Goal: Task Accomplishment & Management: Complete application form

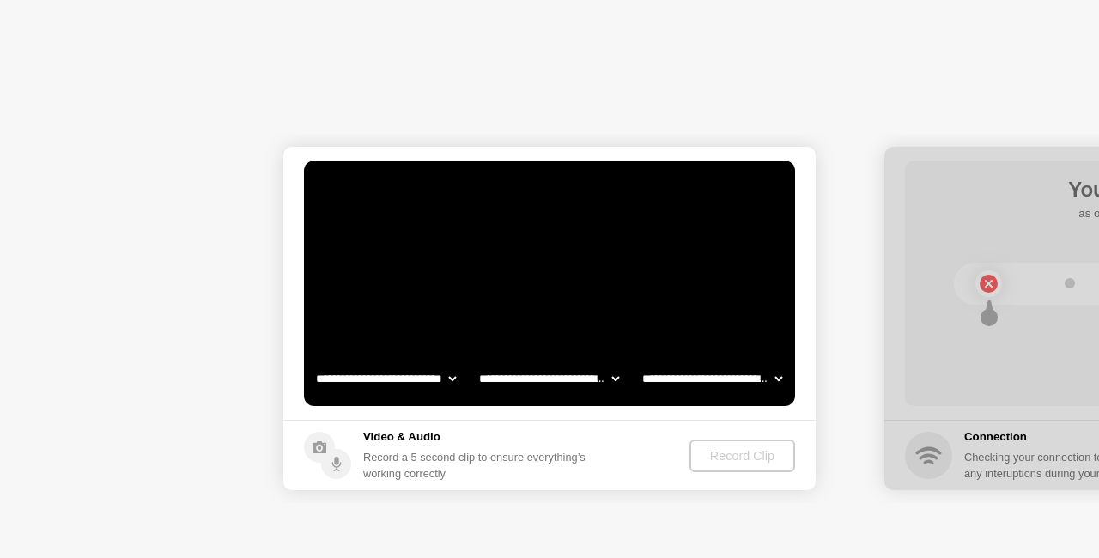
select select "**********"
select select "*******"
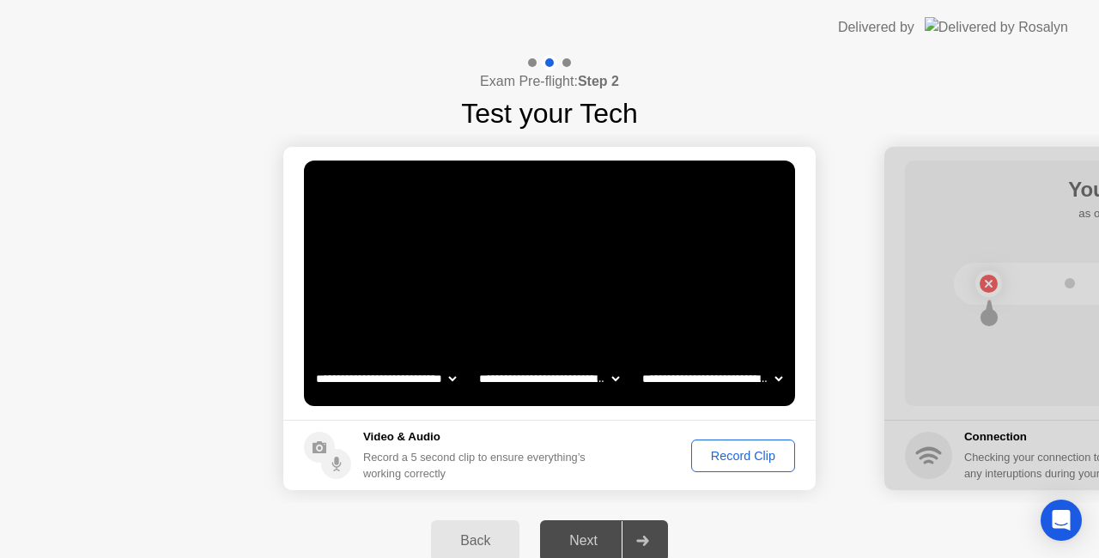
click at [581, 535] on div "Next" at bounding box center [583, 540] width 76 height 15
click at [714, 455] on div "Record Clip" at bounding box center [743, 456] width 92 height 14
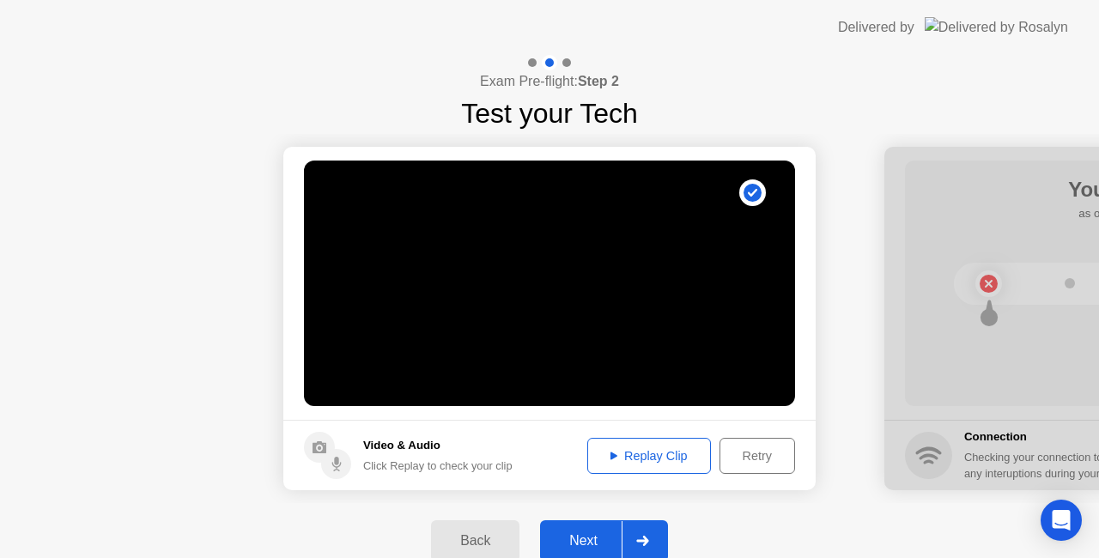
click at [573, 533] on div "Next" at bounding box center [583, 540] width 76 height 15
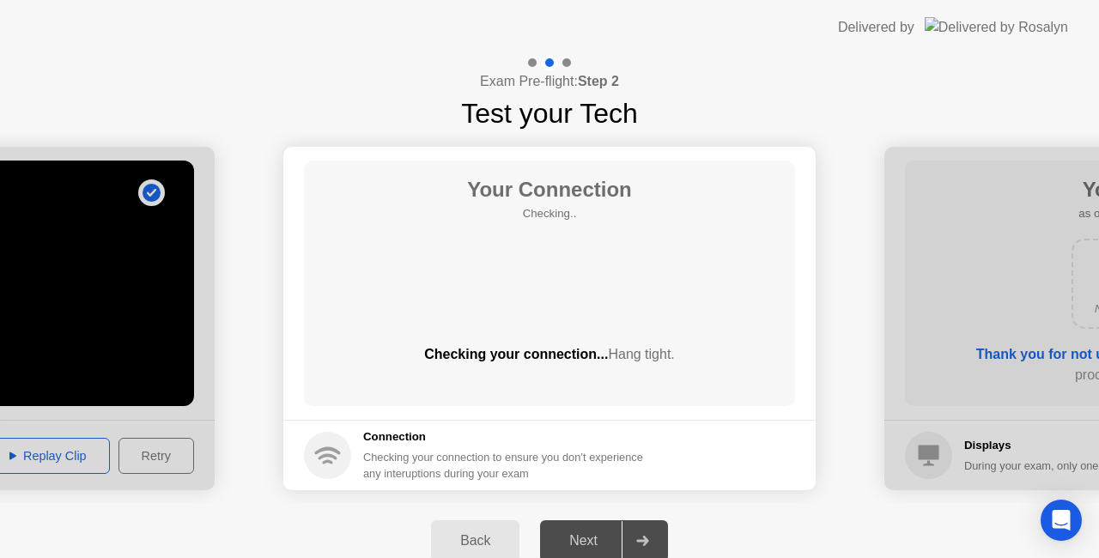
click at [589, 533] on div "Next" at bounding box center [583, 540] width 76 height 15
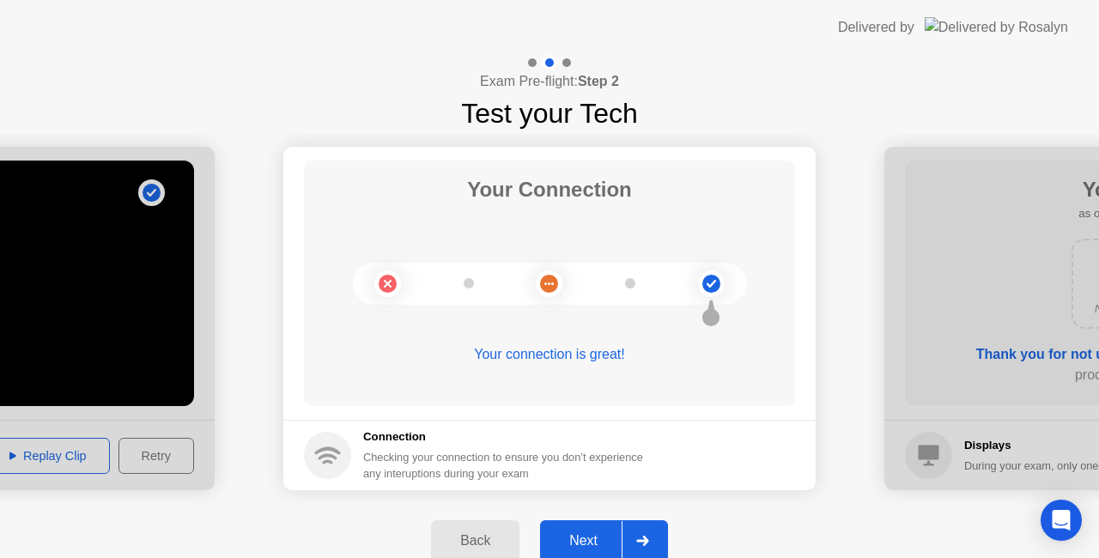
click at [589, 533] on div "Next" at bounding box center [583, 540] width 76 height 15
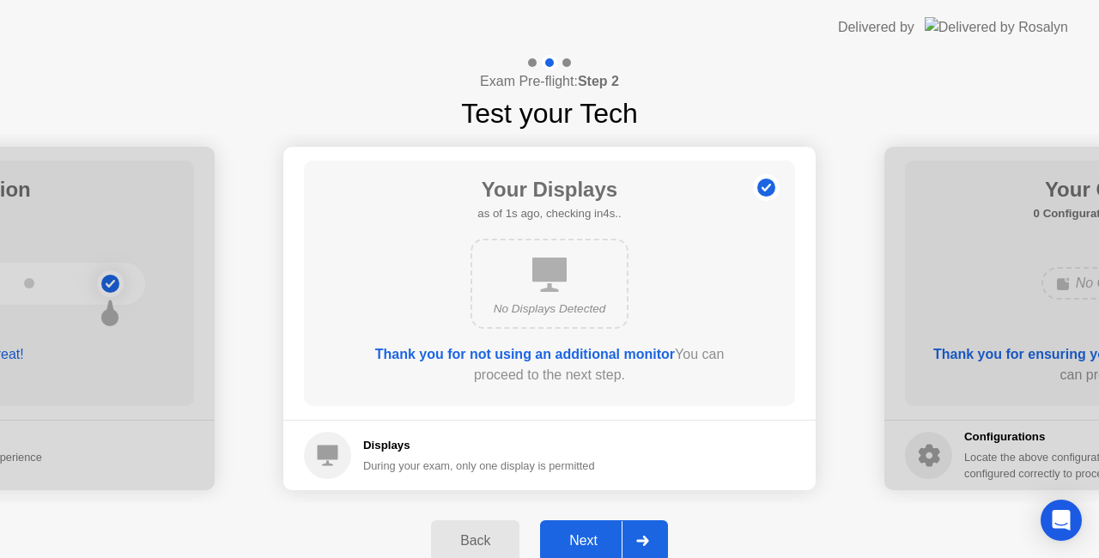
click at [589, 533] on div "Next" at bounding box center [583, 540] width 76 height 15
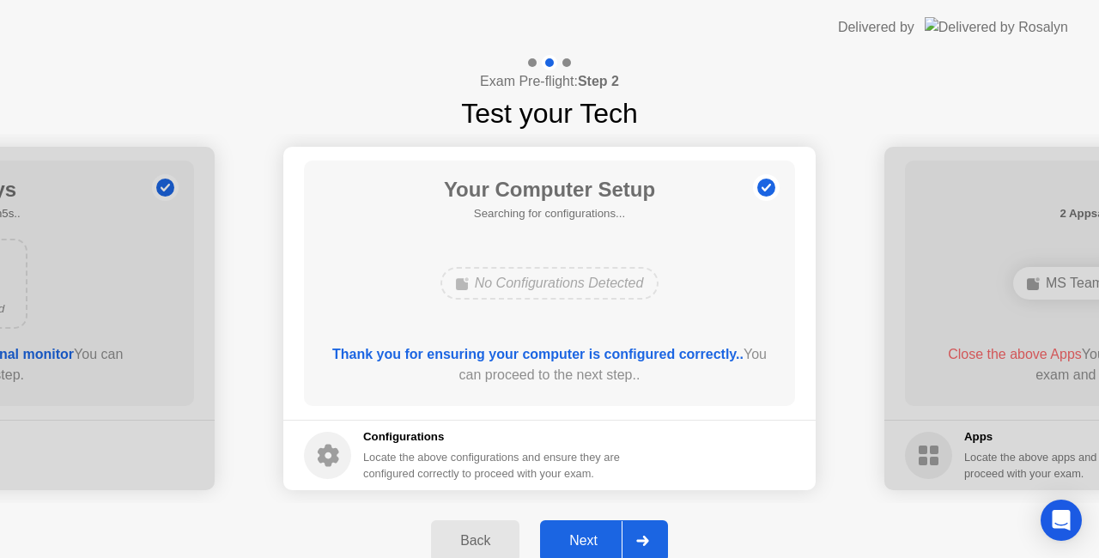
click at [589, 533] on div "Next" at bounding box center [583, 540] width 76 height 15
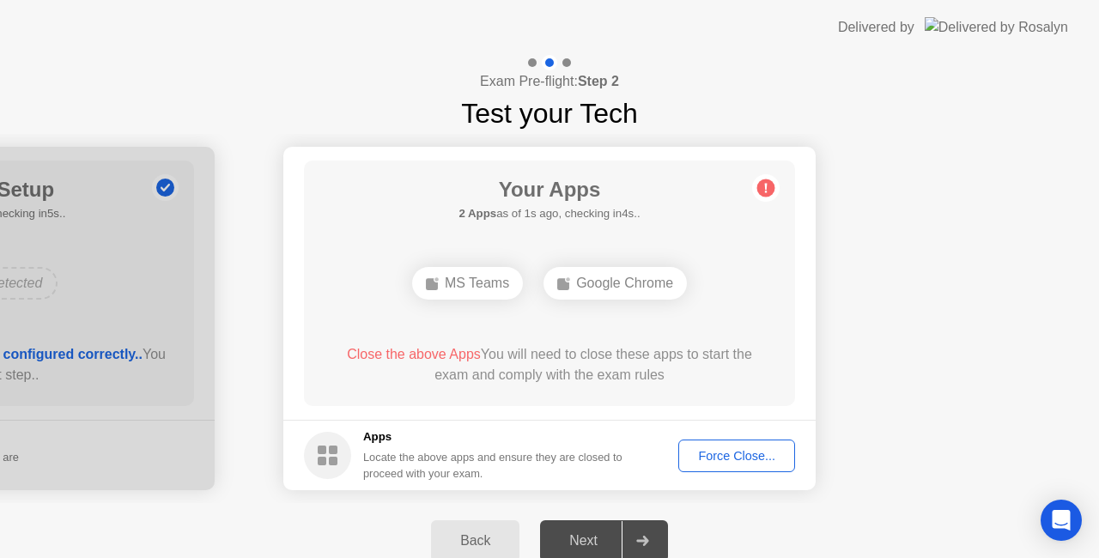
click at [733, 452] on div "Force Close..." at bounding box center [736, 456] width 105 height 14
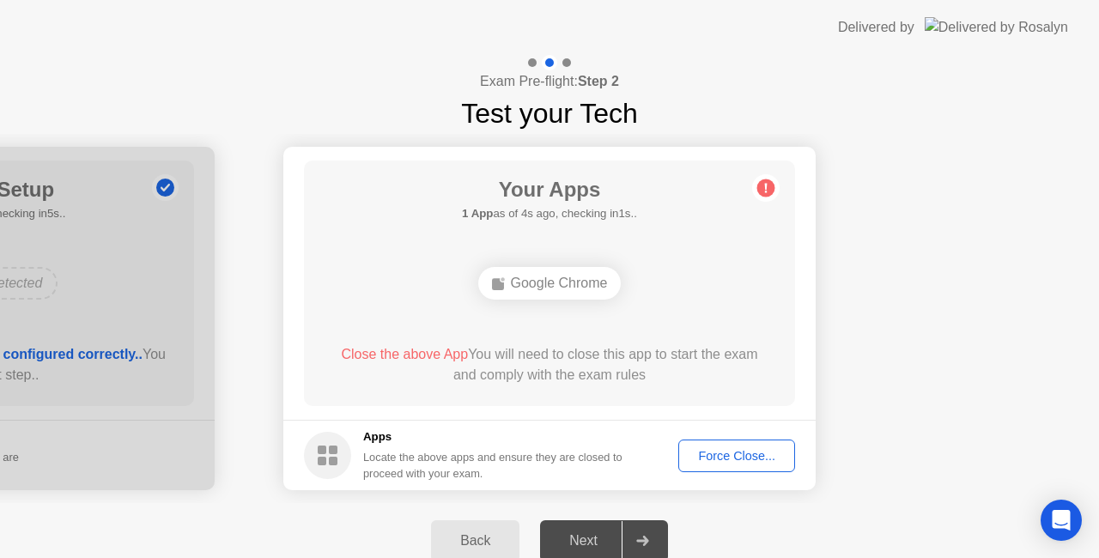
click at [733, 449] on div "Force Close..." at bounding box center [736, 456] width 105 height 14
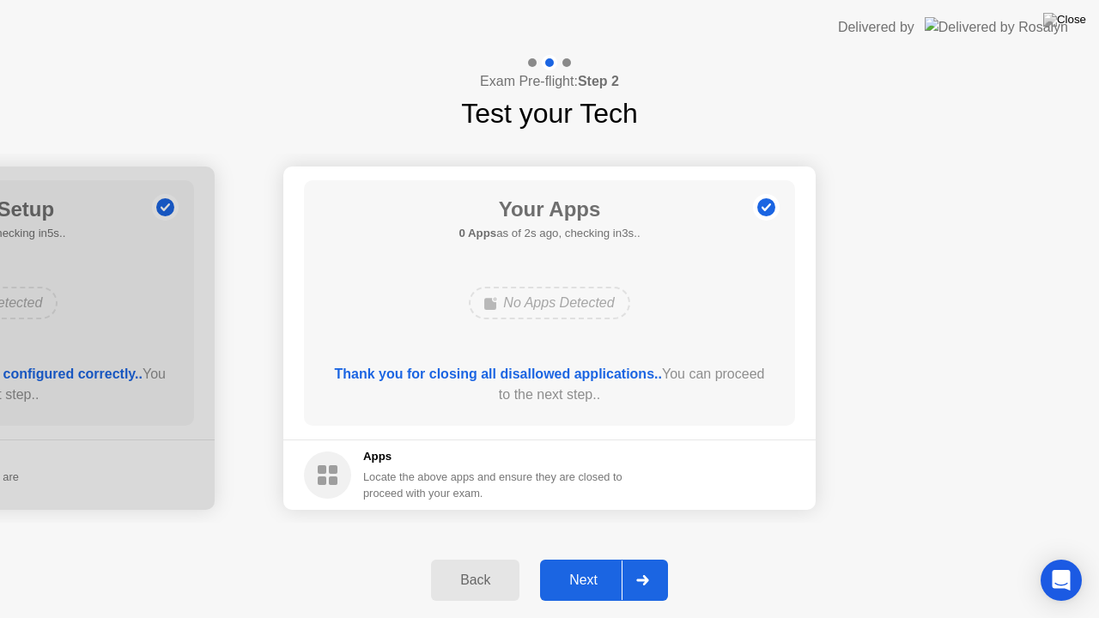
click at [585, 557] on div "Next" at bounding box center [583, 580] width 76 height 15
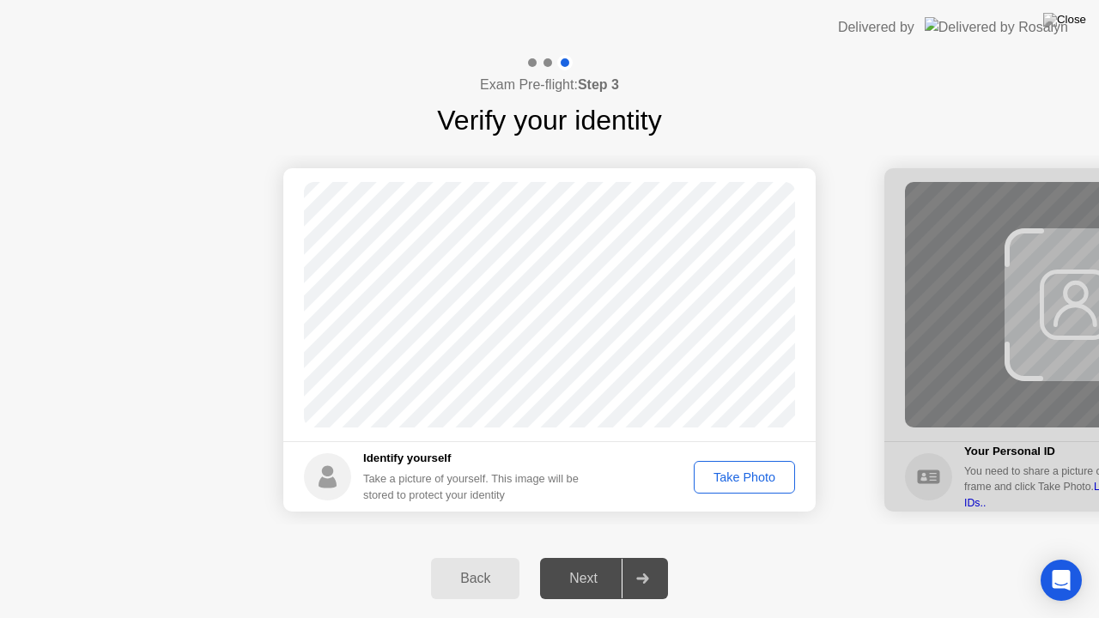
click at [742, 476] on div "Take Photo" at bounding box center [744, 477] width 89 height 14
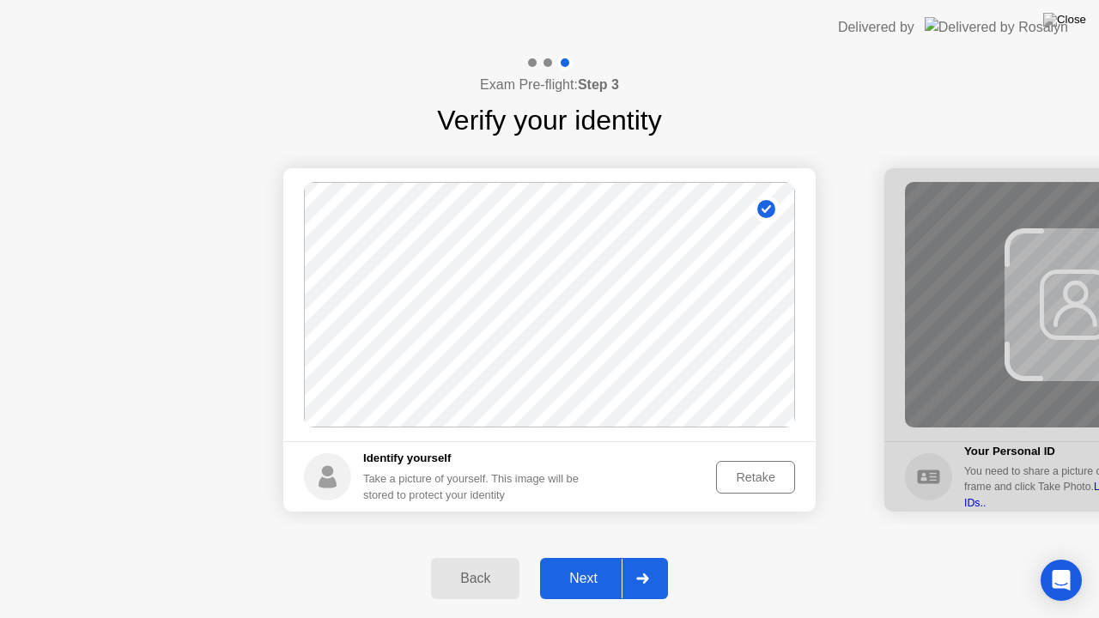
click at [577, 557] on div "Next" at bounding box center [583, 578] width 76 height 15
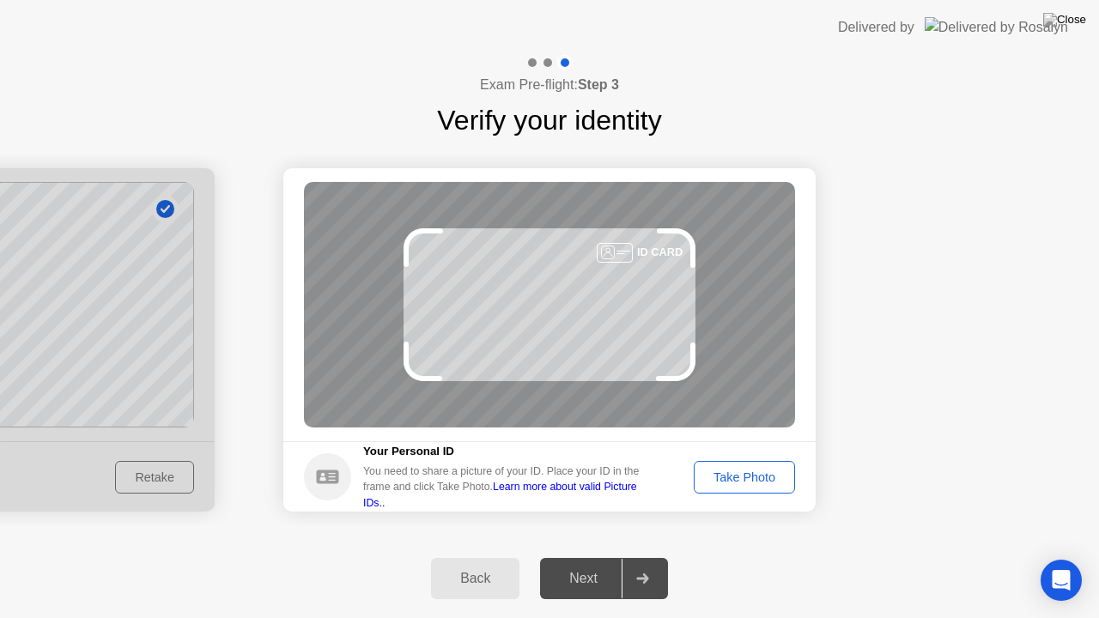
click at [724, 470] on div "Take Photo" at bounding box center [744, 477] width 89 height 14
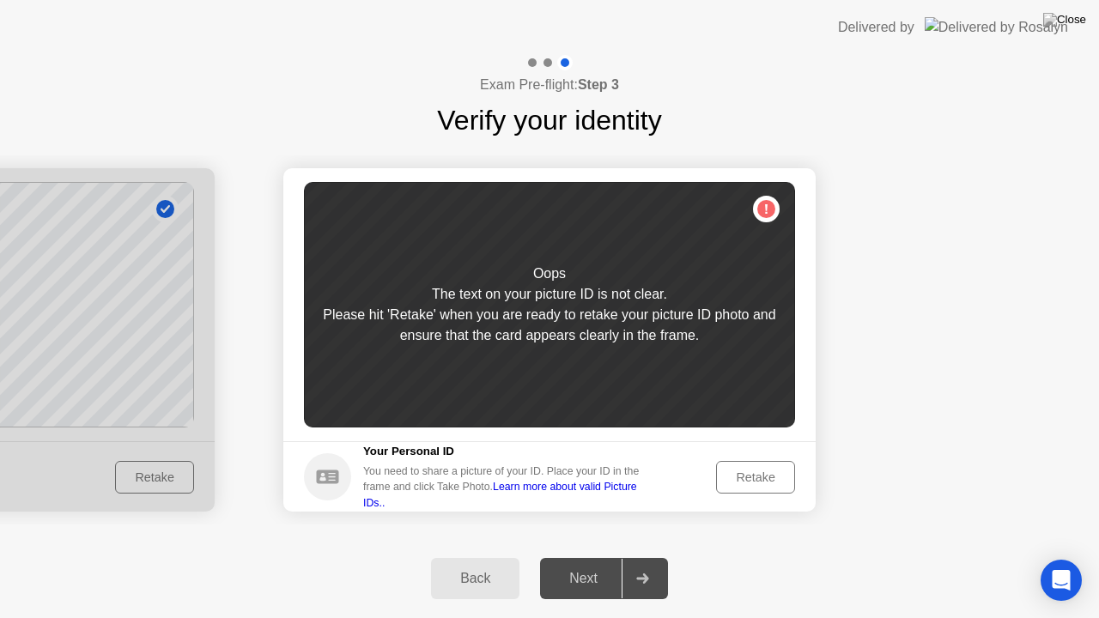
click at [724, 470] on div "Retake" at bounding box center [755, 477] width 67 height 14
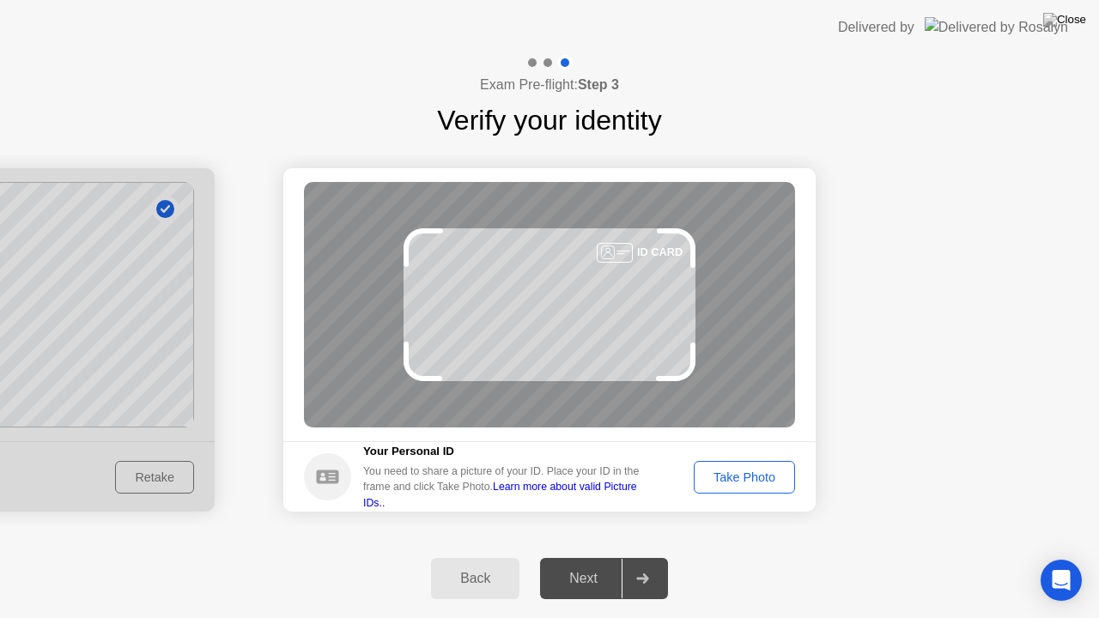
click at [724, 470] on div "Take Photo" at bounding box center [744, 477] width 89 height 14
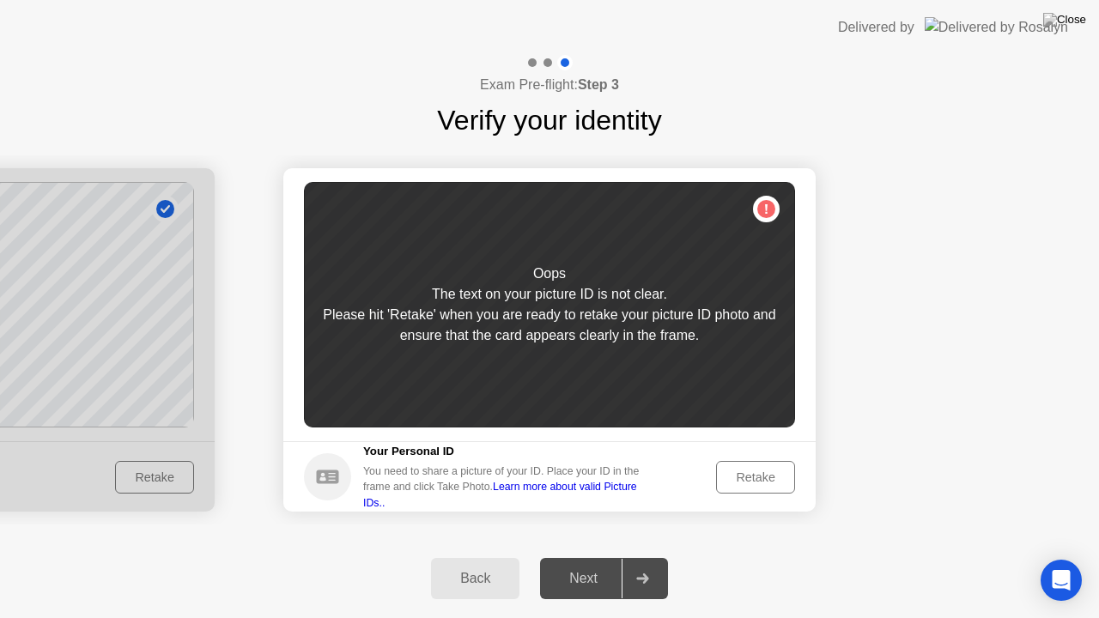
click at [724, 470] on div "Retake" at bounding box center [755, 477] width 67 height 14
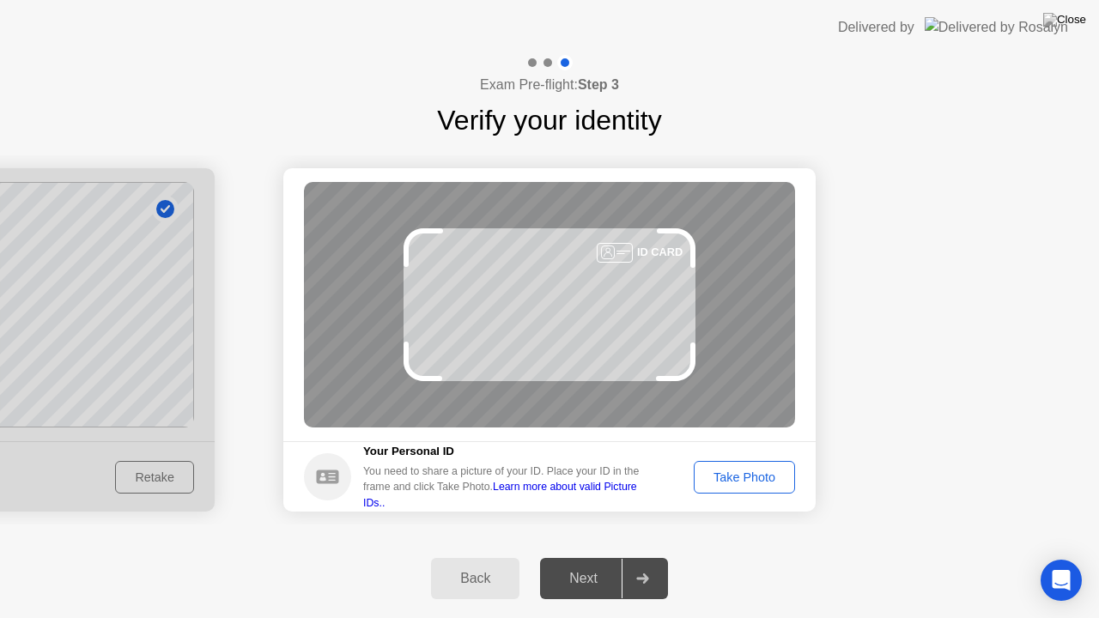
click at [724, 470] on div "Take Photo" at bounding box center [744, 477] width 89 height 14
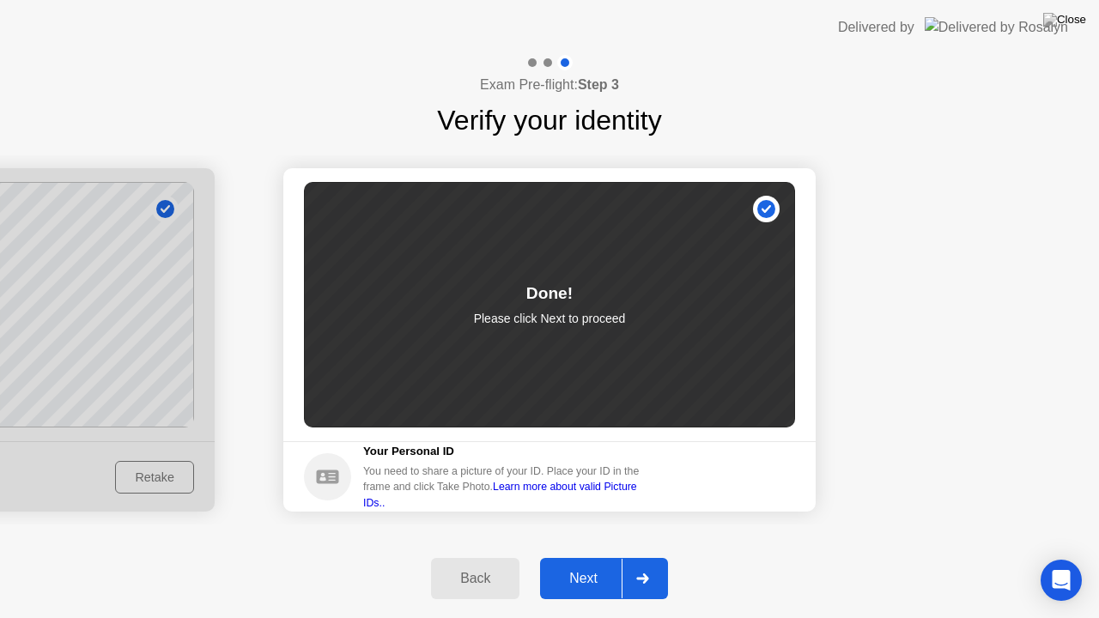
click at [583, 557] on div "Next" at bounding box center [583, 578] width 76 height 15
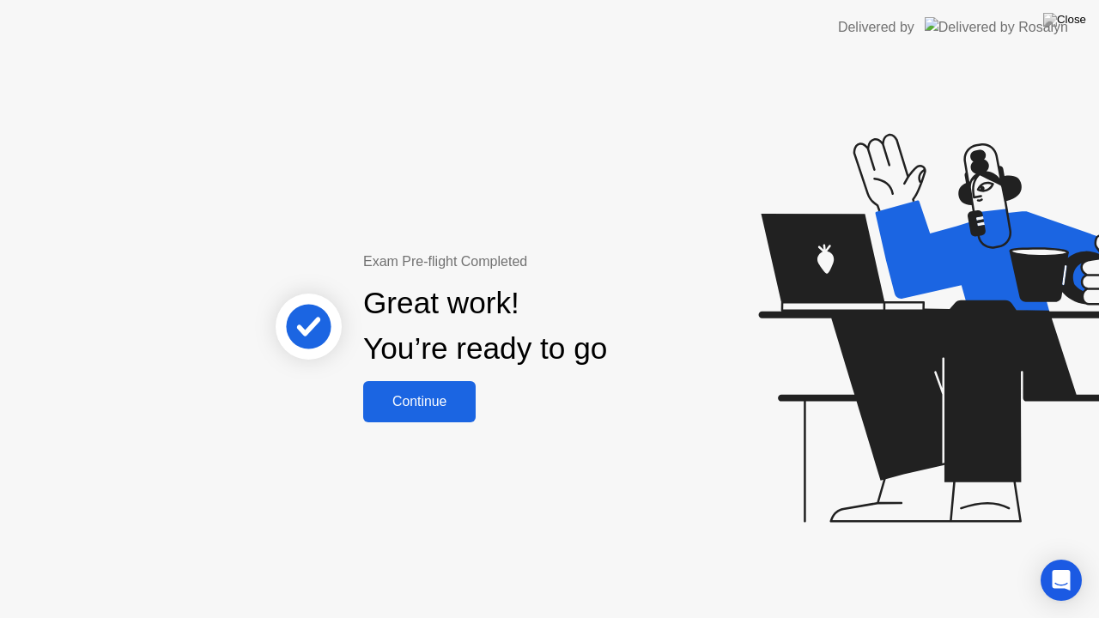
click at [424, 409] on div "Continue" at bounding box center [419, 401] width 102 height 15
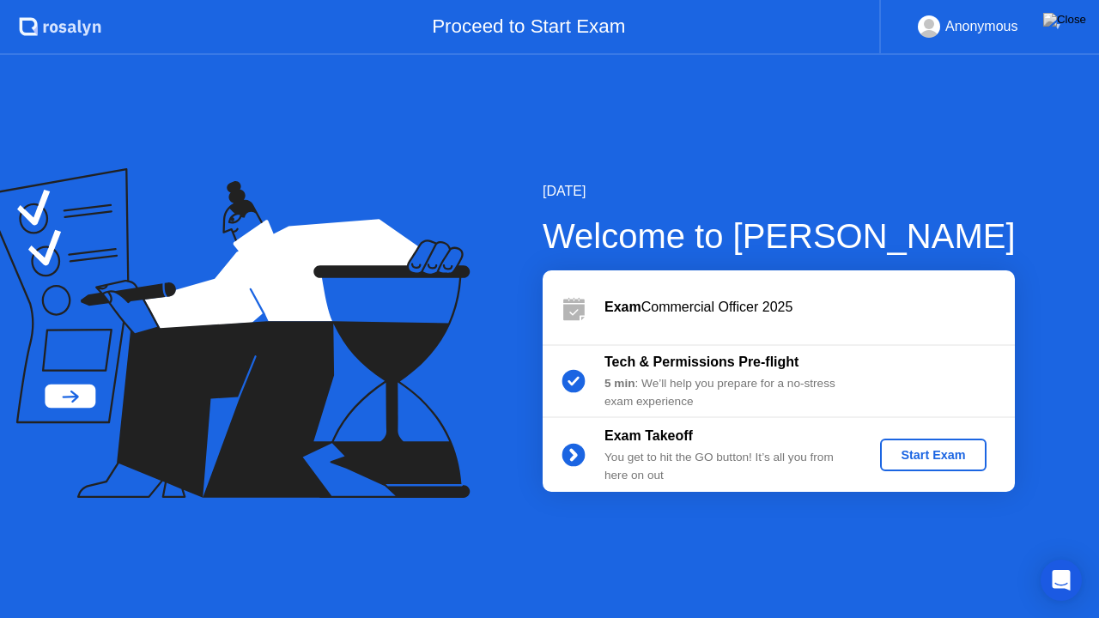
click at [936, 455] on div "Start Exam" at bounding box center [933, 455] width 92 height 14
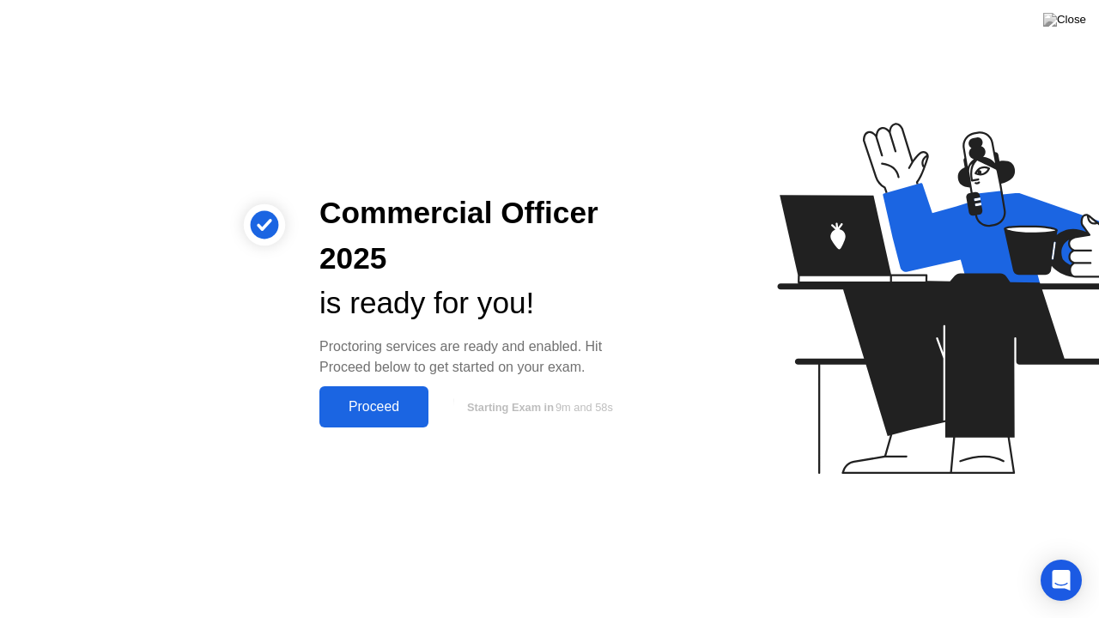
click at [358, 414] on div "Proceed" at bounding box center [373, 406] width 99 height 15
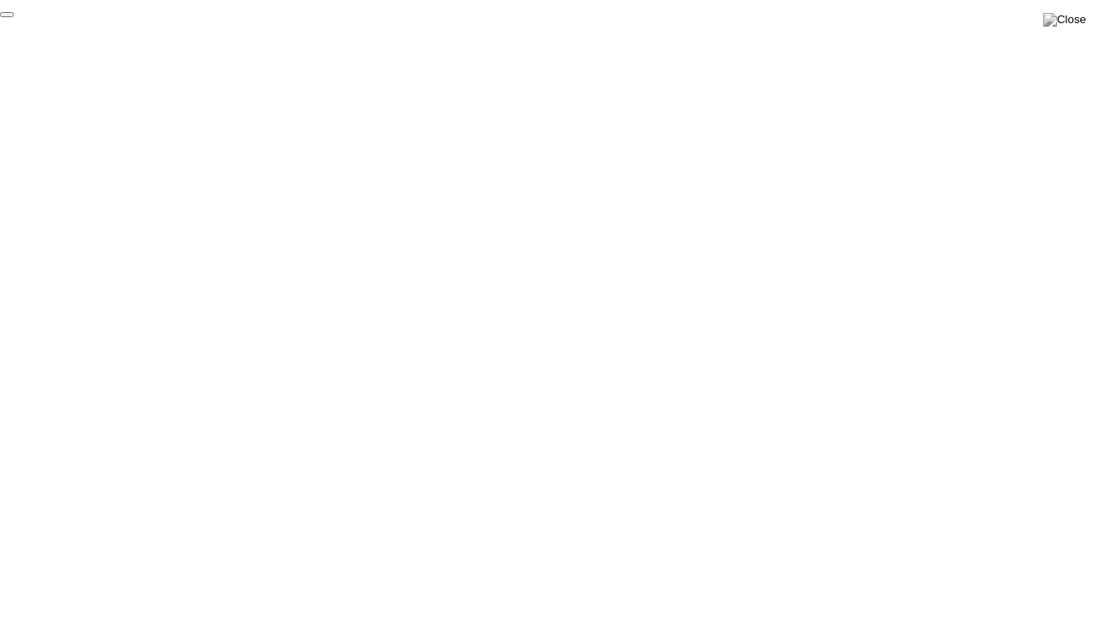
click div "End Proctoring Session"
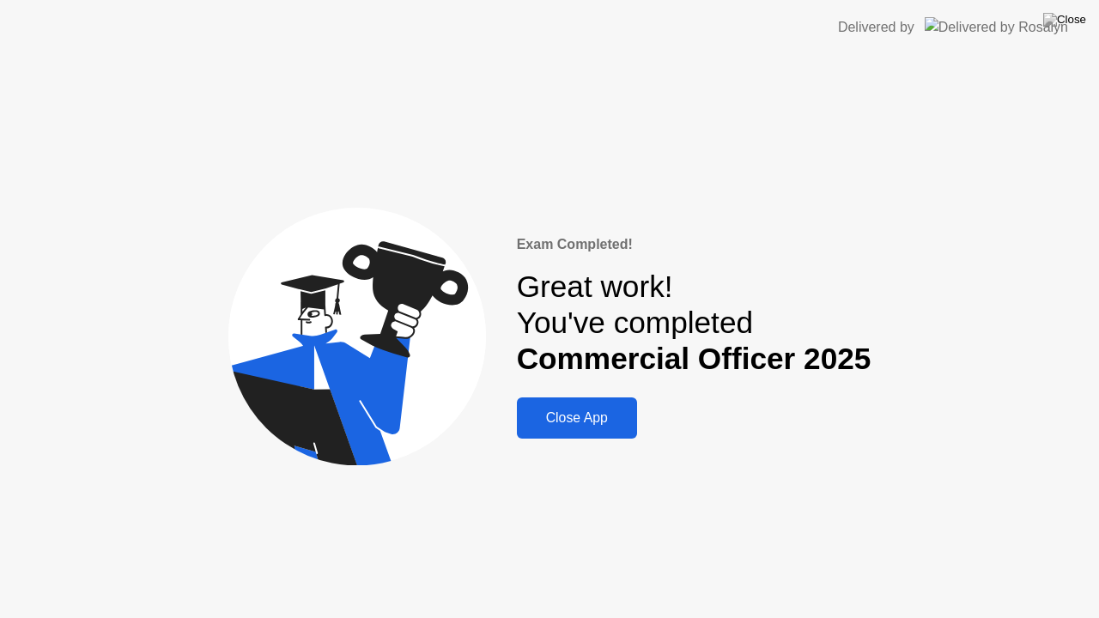
click at [591, 423] on div "Close App" at bounding box center [577, 417] width 110 height 15
